Goal: Use online tool/utility: Utilize a website feature to perform a specific function

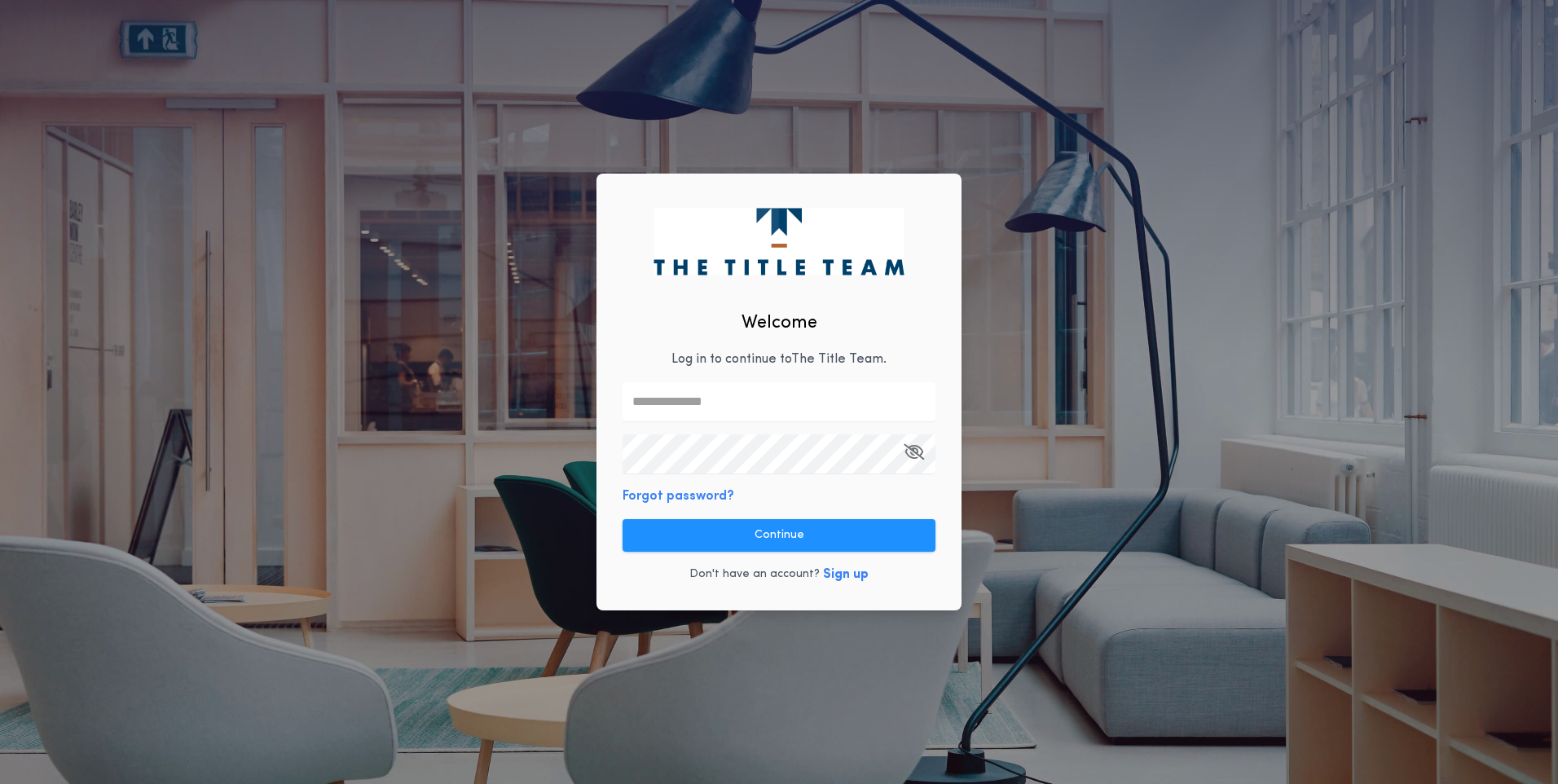
click at [727, 407] on input "text" at bounding box center [779, 400] width 313 height 39
type input "**********"
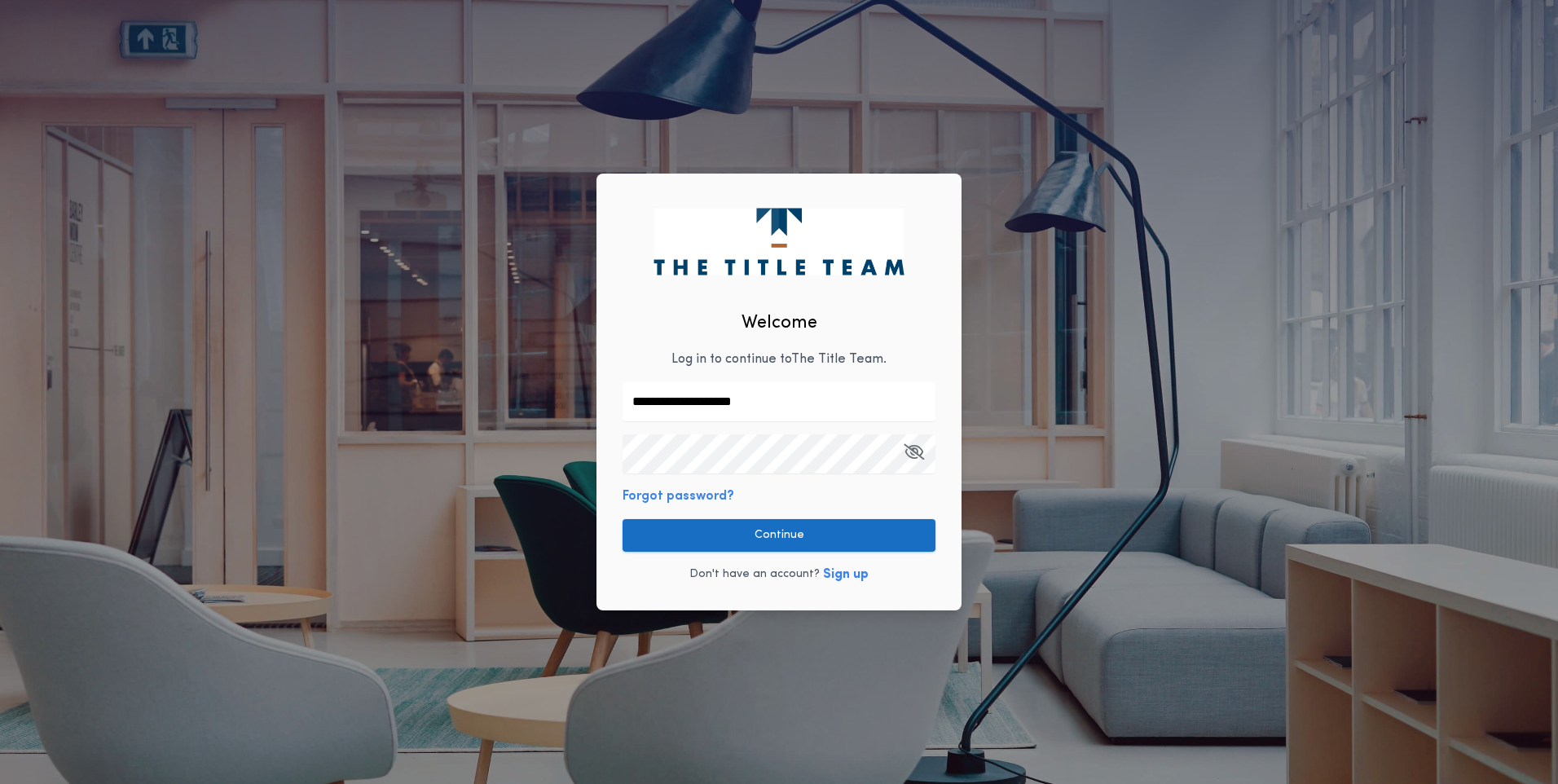
click at [849, 531] on button "Continue" at bounding box center [779, 535] width 313 height 33
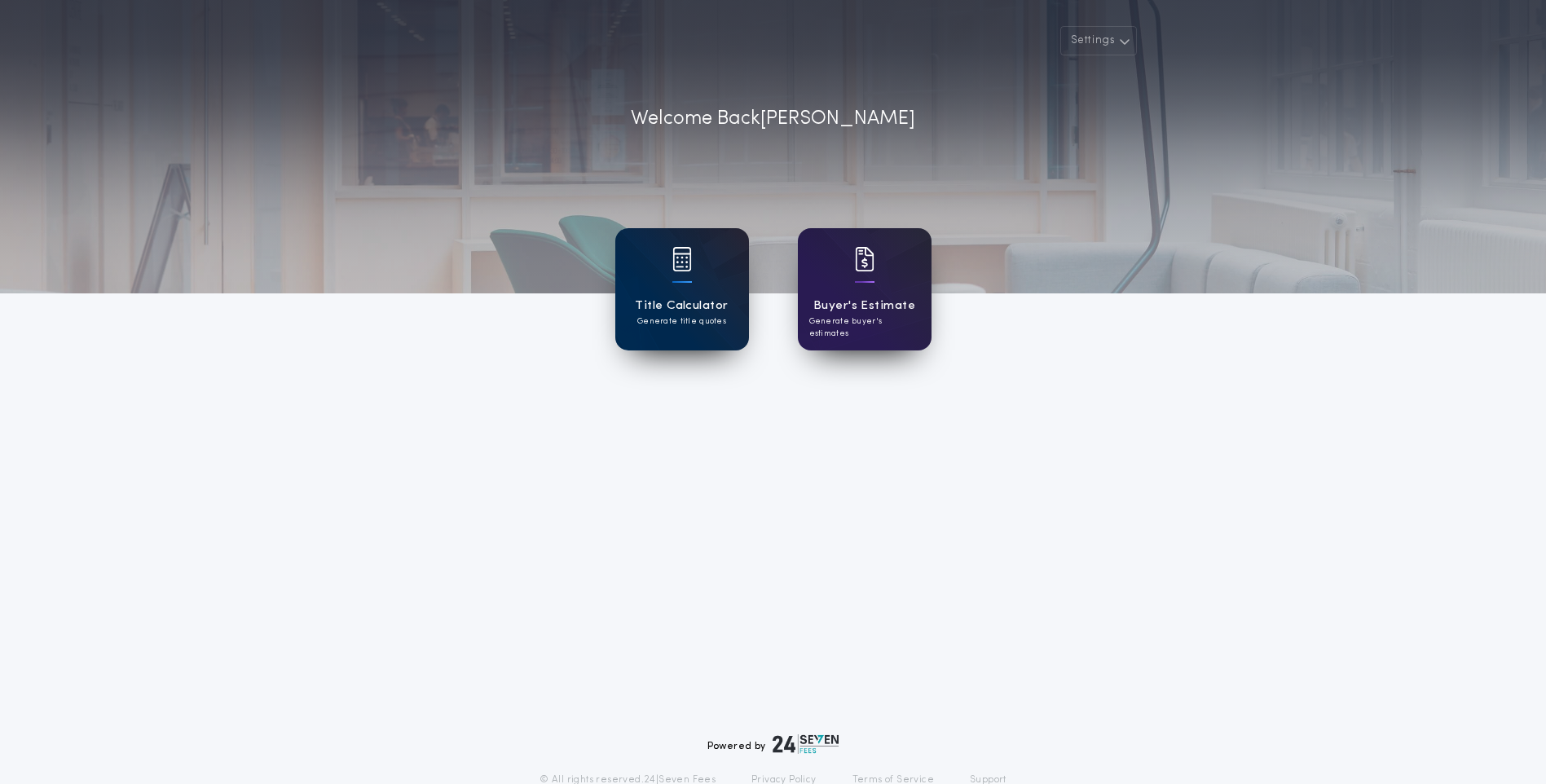
click at [729, 293] on div "Title Calculator Generate title quotes" at bounding box center [682, 289] width 134 height 123
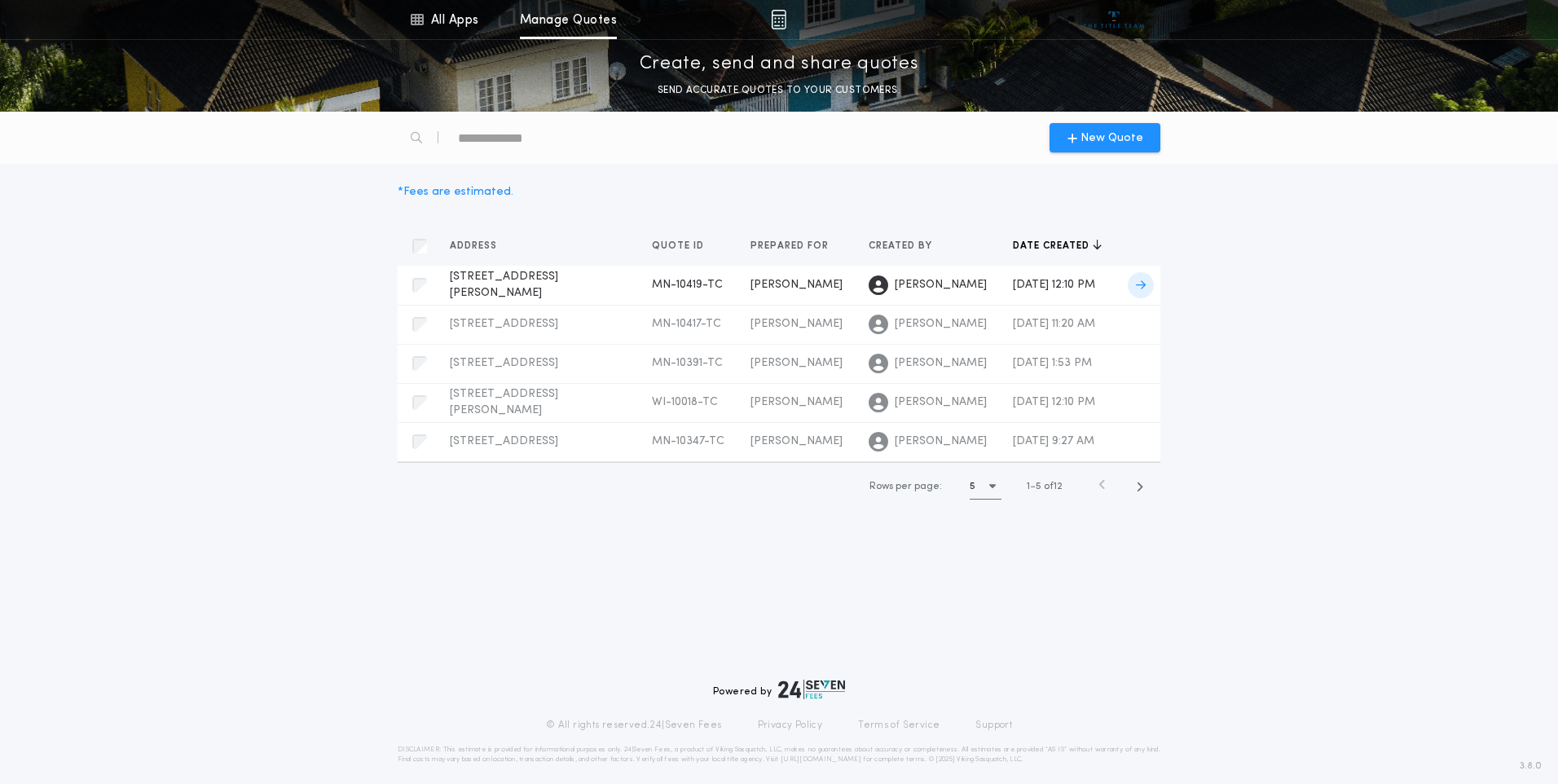
click at [804, 288] on div "[PERSON_NAME]" at bounding box center [796, 285] width 92 height 16
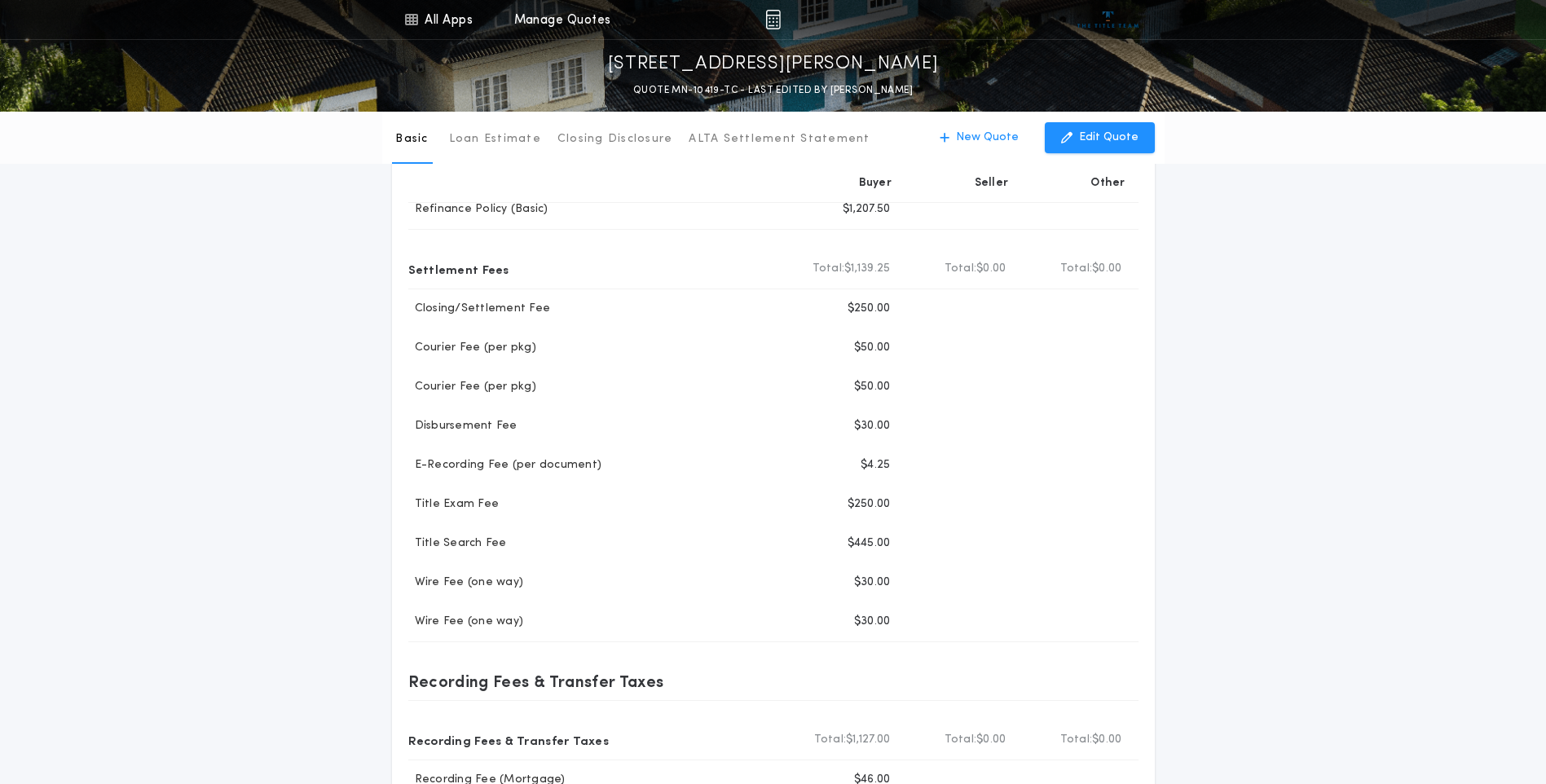
scroll to position [163, 0]
